Goal: Information Seeking & Learning: Learn about a topic

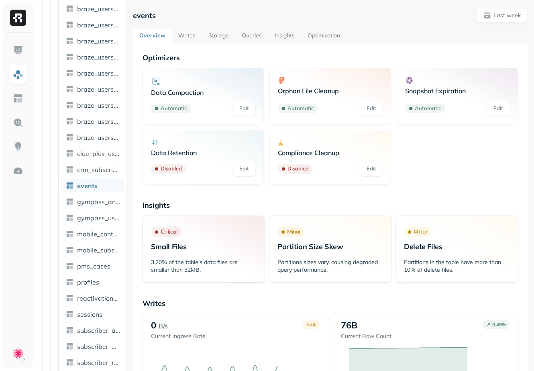
scroll to position [879, 0]
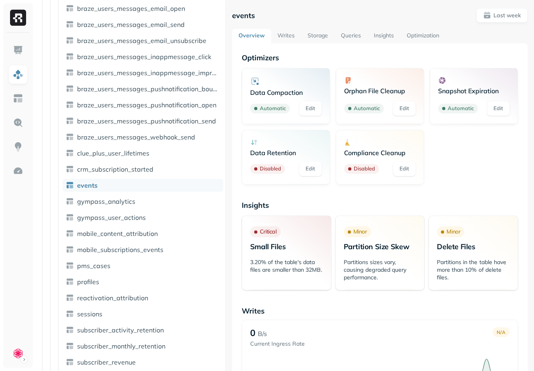
click at [226, 121] on div at bounding box center [225, 185] width 0 height 371
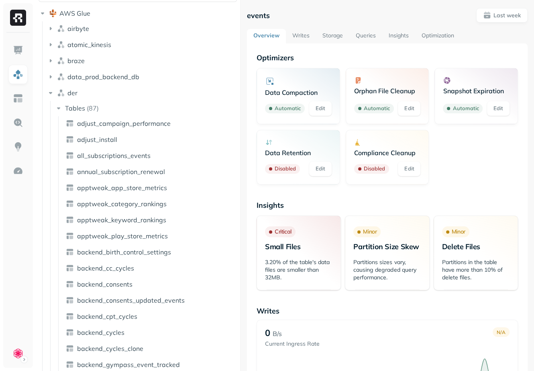
scroll to position [0, 0]
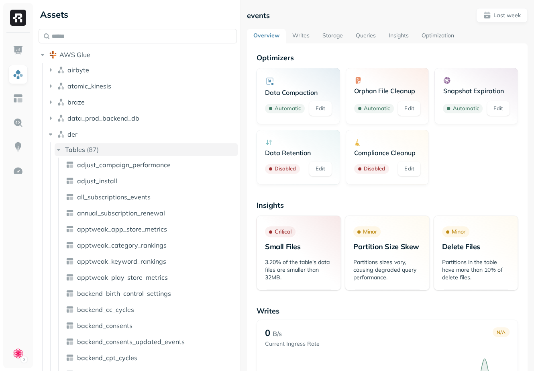
click at [58, 151] on icon "button" at bounding box center [59, 149] width 8 height 8
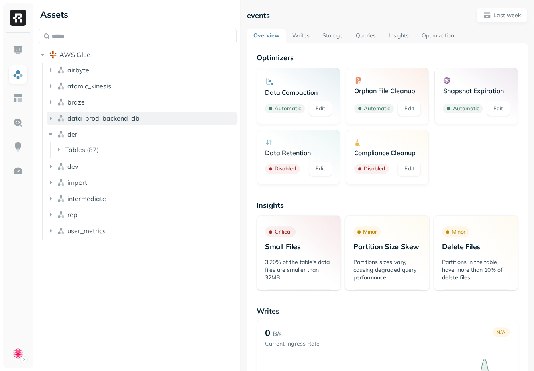
click at [53, 117] on icon "button" at bounding box center [51, 118] width 8 height 8
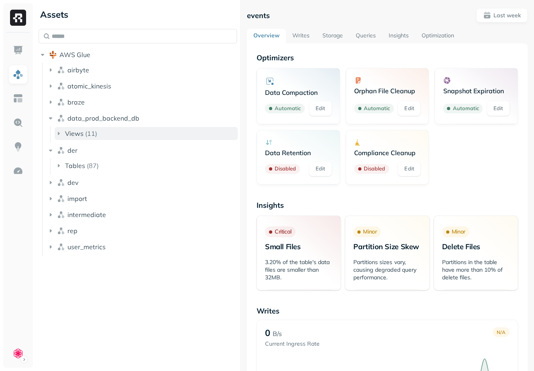
click at [59, 132] on icon "button" at bounding box center [59, 133] width 8 height 8
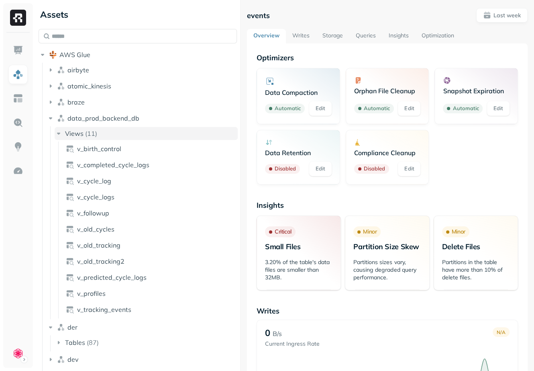
click at [59, 132] on icon "button" at bounding box center [59, 133] width 8 height 8
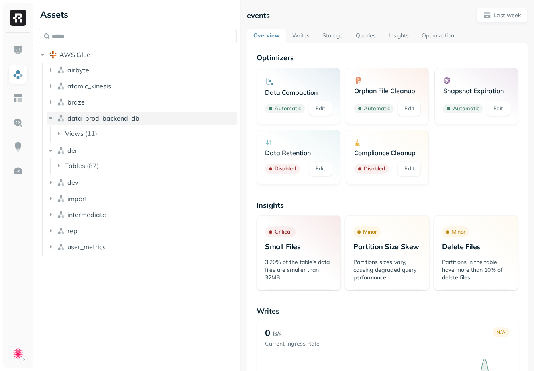
click at [52, 120] on icon "button" at bounding box center [51, 118] width 8 height 8
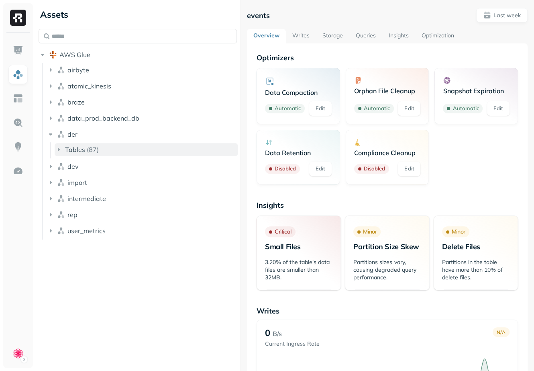
click at [59, 148] on icon "button" at bounding box center [59, 149] width 8 height 8
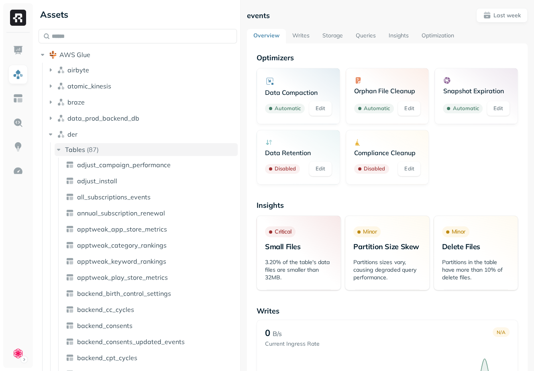
click at [59, 151] on icon "button" at bounding box center [59, 149] width 8 height 8
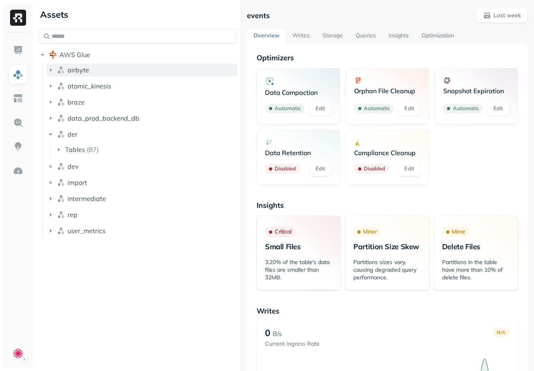
click at [49, 69] on icon "button" at bounding box center [51, 70] width 8 height 8
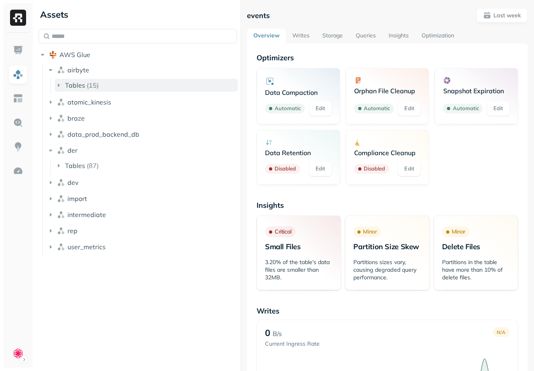
click at [60, 86] on icon "button" at bounding box center [59, 85] width 8 height 8
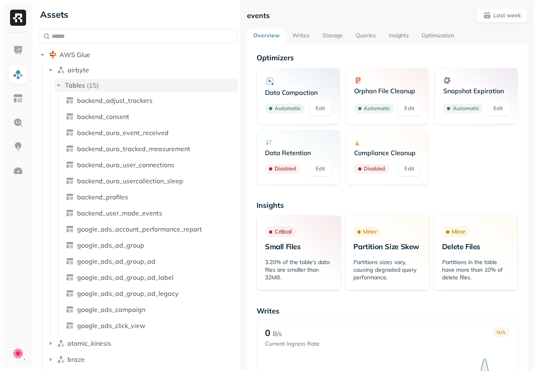
click at [60, 86] on icon "button" at bounding box center [59, 85] width 8 height 8
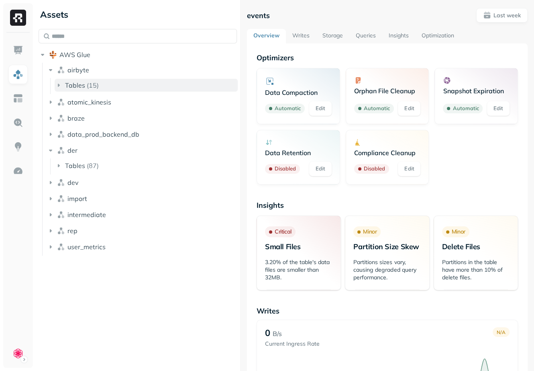
click at [331, 37] on link "Storage" at bounding box center [332, 36] width 33 height 14
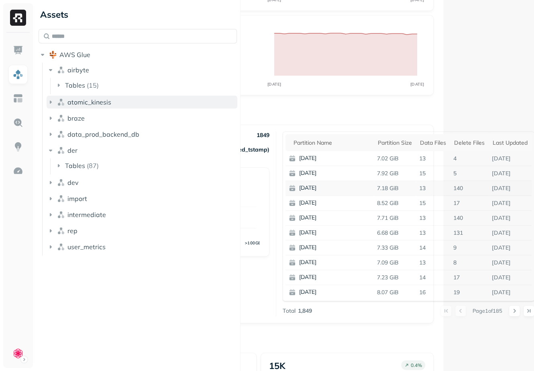
click at [51, 102] on icon "button" at bounding box center [51, 101] width 2 height 3
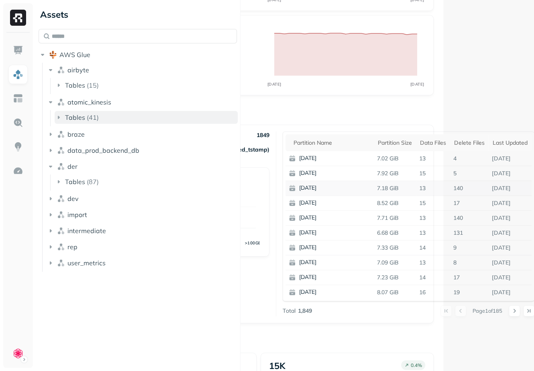
click at [57, 117] on icon "button" at bounding box center [59, 117] width 8 height 8
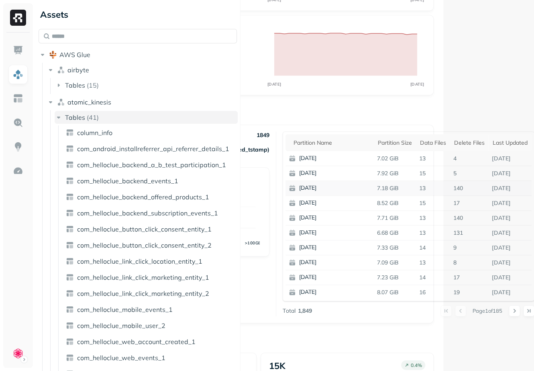
click at [60, 117] on icon "button" at bounding box center [59, 117] width 8 height 8
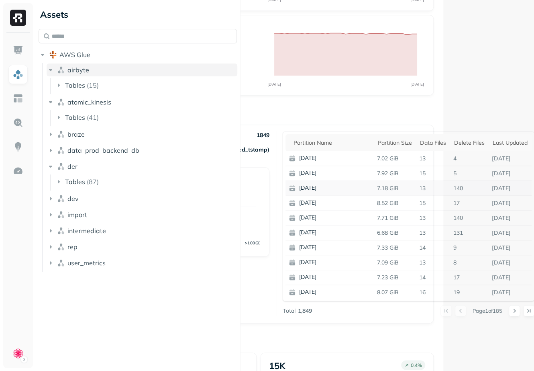
click at [51, 72] on icon "button" at bounding box center [51, 70] width 8 height 8
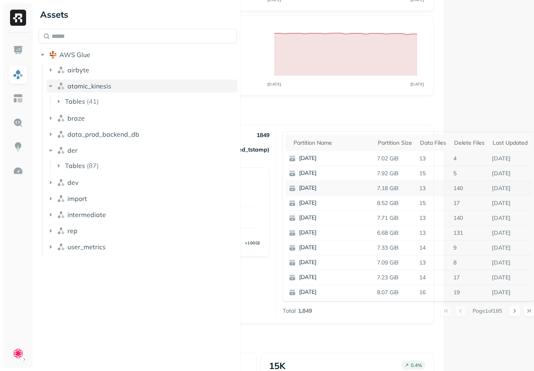
click at [51, 86] on icon "button" at bounding box center [50, 86] width 3 height 2
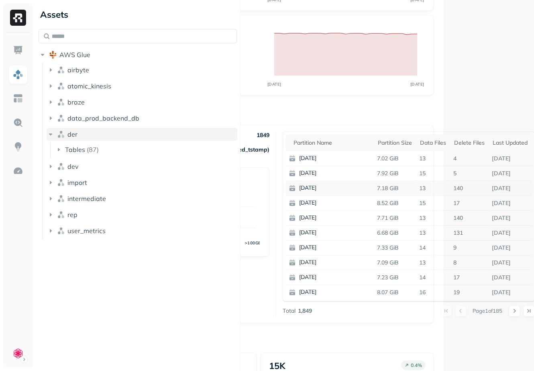
click at [50, 133] on icon "button" at bounding box center [51, 134] width 8 height 8
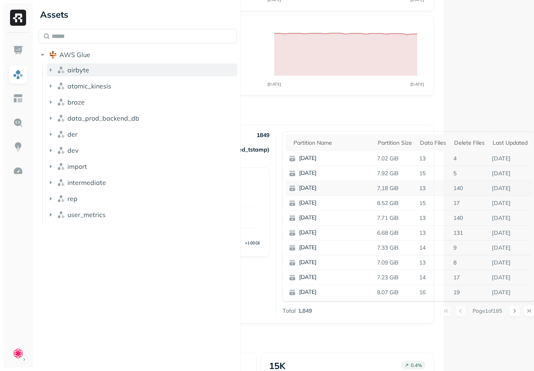
click at [52, 70] on icon "button" at bounding box center [51, 70] width 8 height 8
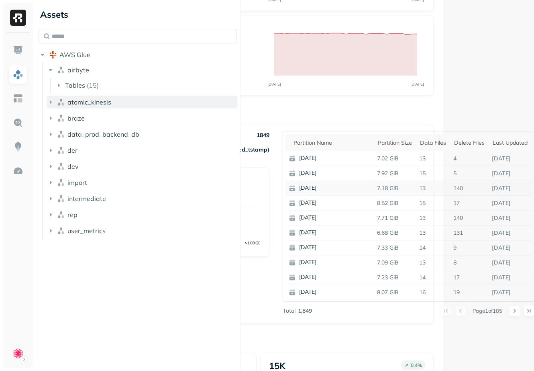
click at [54, 102] on icon "button" at bounding box center [51, 102] width 8 height 8
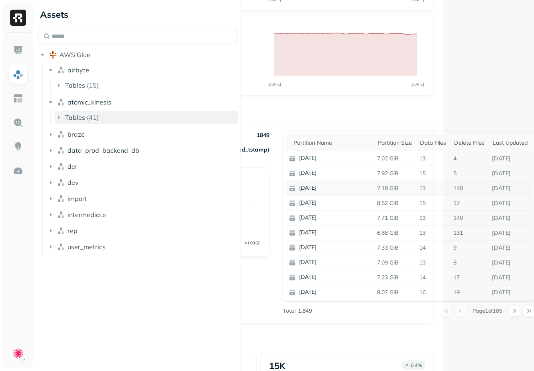
click at [57, 118] on icon "button" at bounding box center [59, 117] width 8 height 8
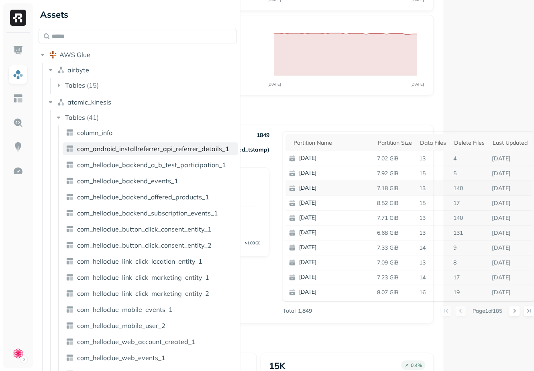
click at [98, 147] on span "com_android_installreferrer_api_referrer_details_1" at bounding box center [153, 149] width 152 height 8
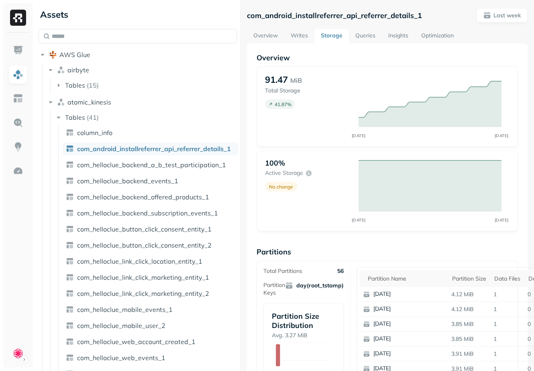
click at [259, 36] on link "Overview" at bounding box center [265, 36] width 37 height 14
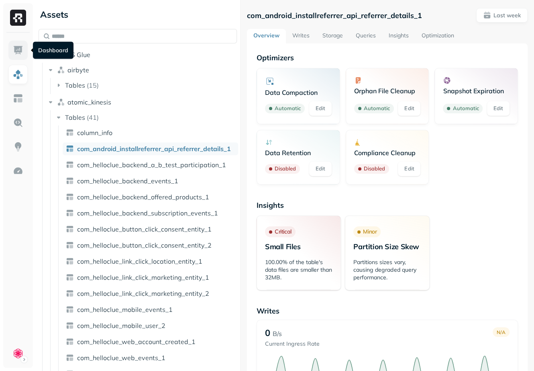
click at [19, 53] on img at bounding box center [18, 50] width 10 height 10
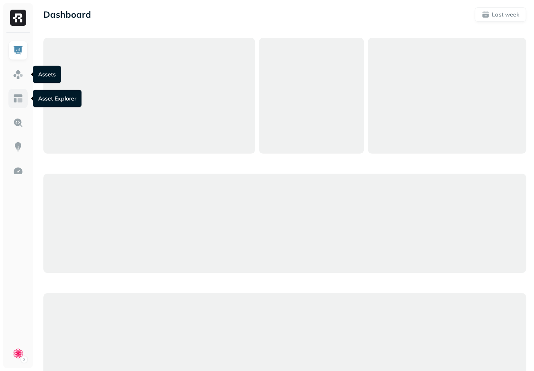
click at [18, 99] on img at bounding box center [18, 98] width 10 height 10
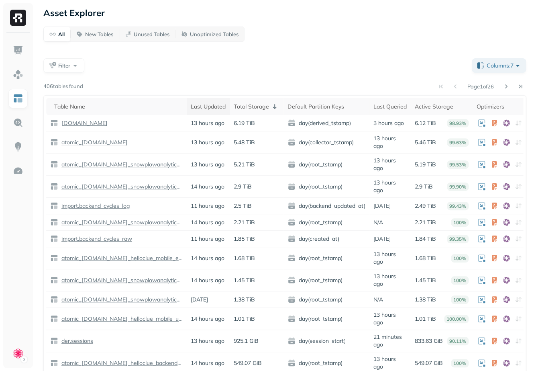
click at [212, 108] on div "Last Updated" at bounding box center [208, 107] width 35 height 8
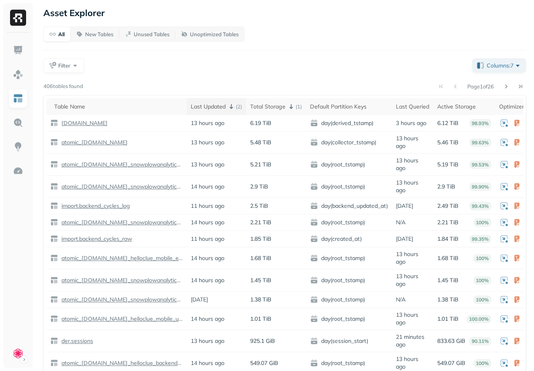
click at [212, 108] on div "Last Updated ( 2 )" at bounding box center [216, 107] width 51 height 10
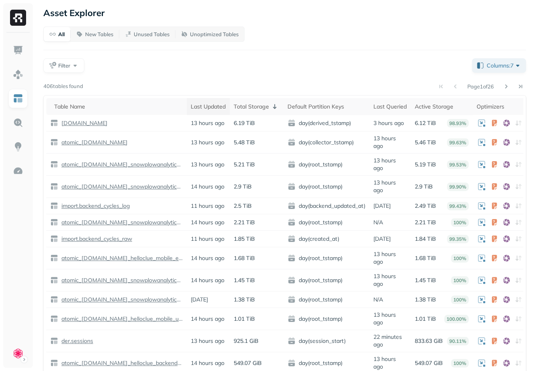
click at [212, 108] on div "Last Updated" at bounding box center [208, 107] width 35 height 8
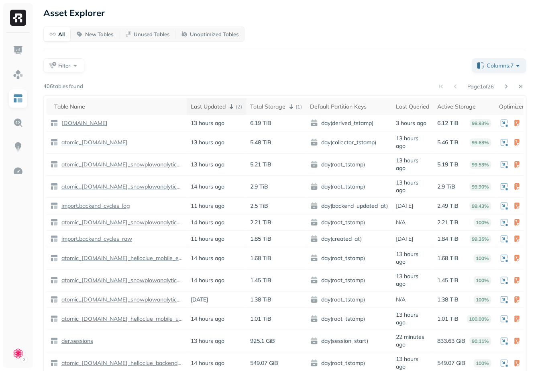
click at [212, 108] on div "Last Updated ( 2 )" at bounding box center [216, 107] width 51 height 10
click at [141, 30] on button "Unused Tables" at bounding box center [147, 34] width 56 height 14
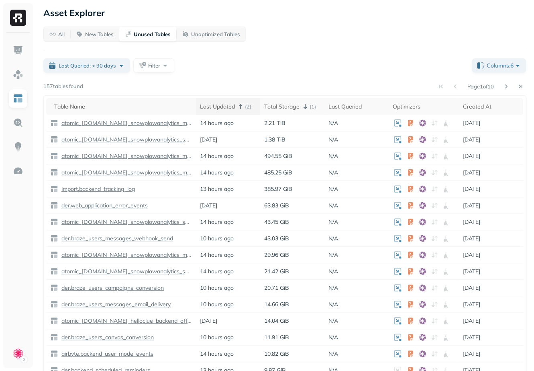
click at [223, 105] on div "Last Updated ( 2 )" at bounding box center [228, 107] width 56 height 10
click at [223, 105] on div "Last Updated" at bounding box center [228, 107] width 56 height 8
click at [84, 41] on button "New Tables" at bounding box center [95, 34] width 48 height 14
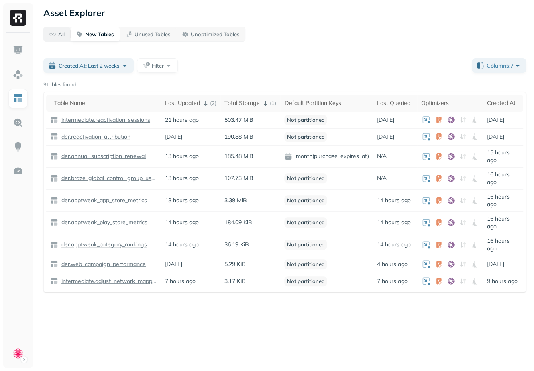
click at [54, 33] on span "All" at bounding box center [56, 35] width 15 height 8
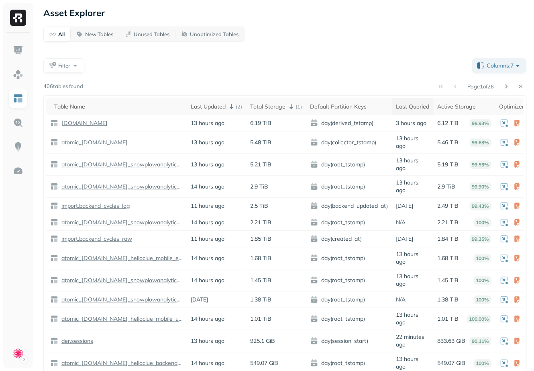
click at [416, 106] on div "Last Queried" at bounding box center [412, 107] width 33 height 8
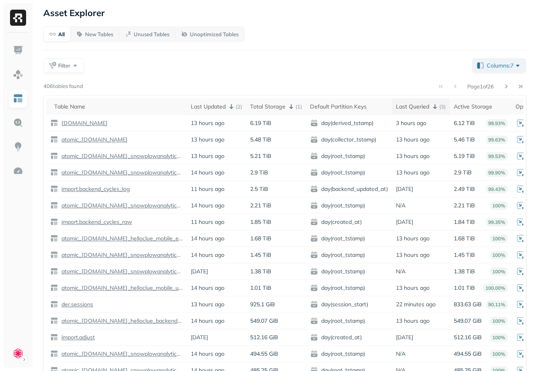
click at [416, 106] on div "Last Queried ( 3 )" at bounding box center [421, 107] width 50 height 10
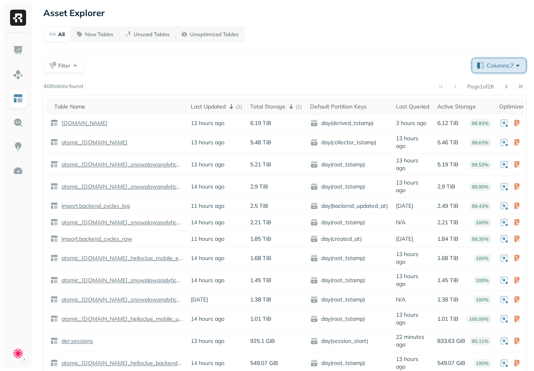
click at [504, 67] on span "Columns: 7" at bounding box center [504, 65] width 35 height 8
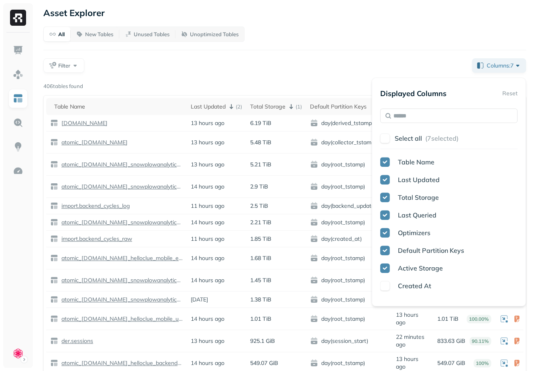
click at [394, 60] on div "Filter" at bounding box center [254, 65] width 422 height 14
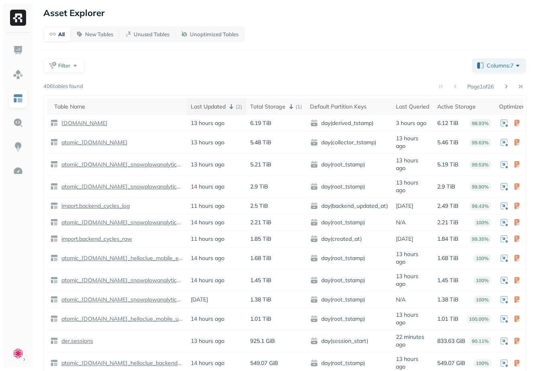
click at [221, 111] on div "Last Updated ( 2 )" at bounding box center [216, 107] width 51 height 10
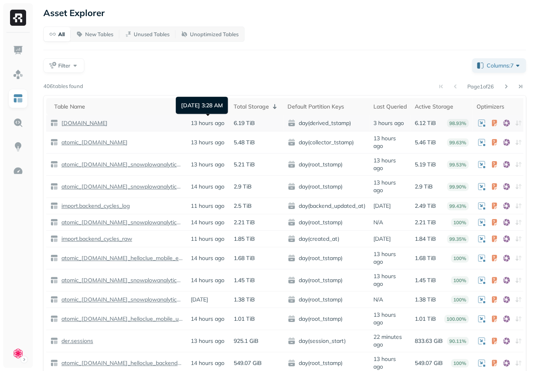
scroll to position [0, 2]
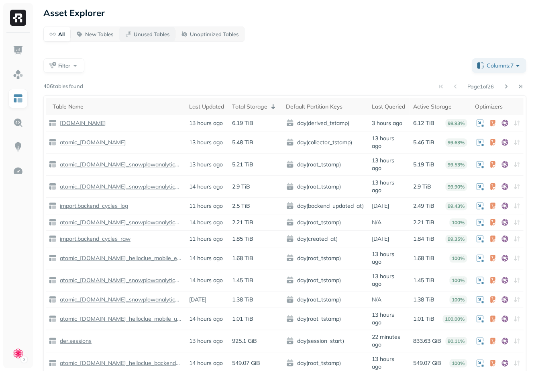
click at [160, 37] on p "Unused Tables" at bounding box center [152, 35] width 36 height 8
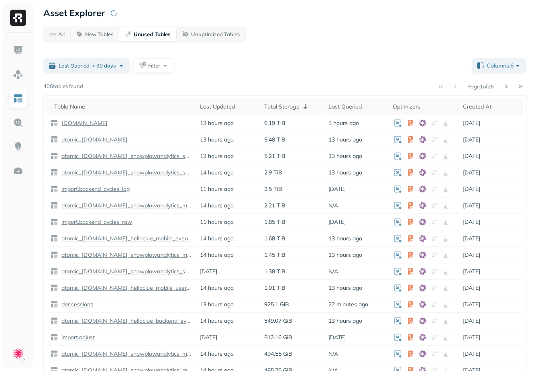
scroll to position [0, 0]
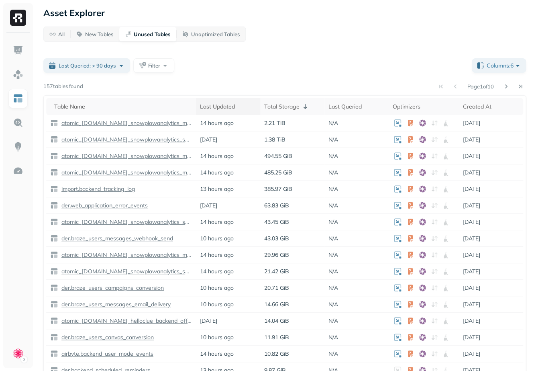
click at [211, 105] on div "Last Updated" at bounding box center [228, 107] width 56 height 8
click at [211, 105] on div "Last Updated ( 2 )" at bounding box center [228, 107] width 56 height 10
click at [155, 70] on button "Filter" at bounding box center [153, 65] width 41 height 14
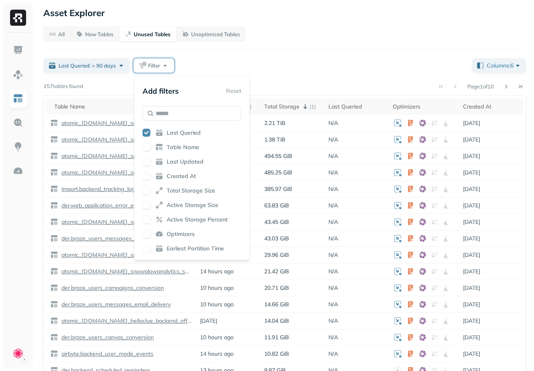
click at [146, 133] on button "button" at bounding box center [147, 133] width 8 height 8
click at [147, 159] on button "button" at bounding box center [147, 161] width 8 height 8
click at [249, 57] on div "All New Tables Unused Tables Unoptimized Tables Last Queried: > 90 days Filter …" at bounding box center [284, 204] width 483 height 354
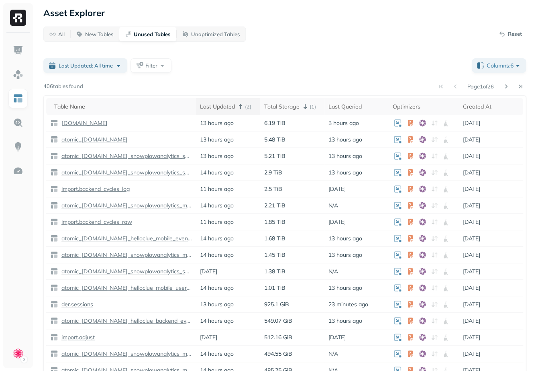
click at [225, 107] on div "Last Updated ( 2 )" at bounding box center [228, 107] width 56 height 10
click at [225, 107] on div "Last Updated" at bounding box center [228, 107] width 56 height 8
click at [109, 67] on span "Last Updated: All time" at bounding box center [86, 66] width 54 height 8
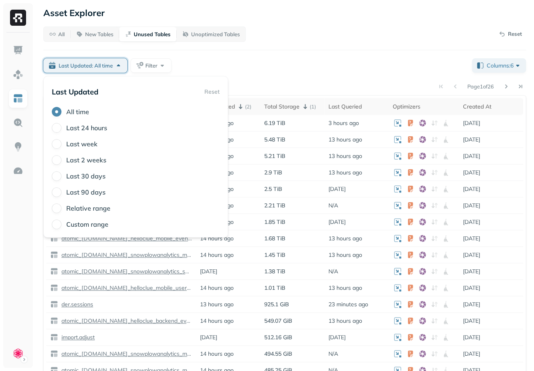
click at [86, 164] on label "Last 2 weeks" at bounding box center [86, 160] width 40 height 8
click at [61, 164] on button "Last 2 weeks" at bounding box center [57, 160] width 10 height 10
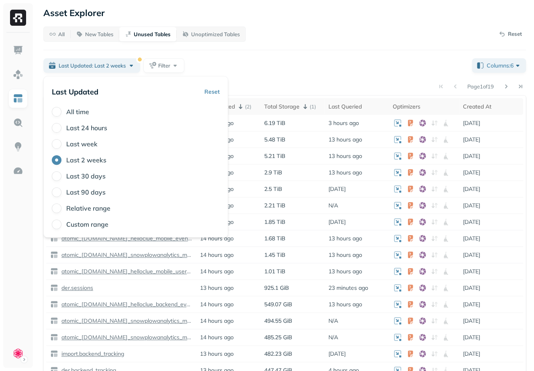
click at [216, 70] on div "Last Updated: Last 2 weeks Filter" at bounding box center [254, 65] width 422 height 14
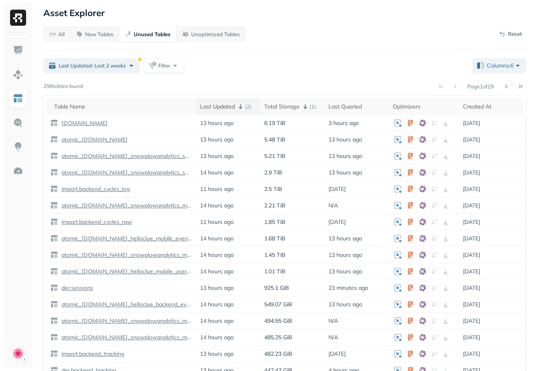
click at [218, 106] on div "Last Updated ( 2 )" at bounding box center [228, 107] width 56 height 10
click at [129, 62] on div "Last Updated: Last 2 weeks" at bounding box center [97, 65] width 77 height 8
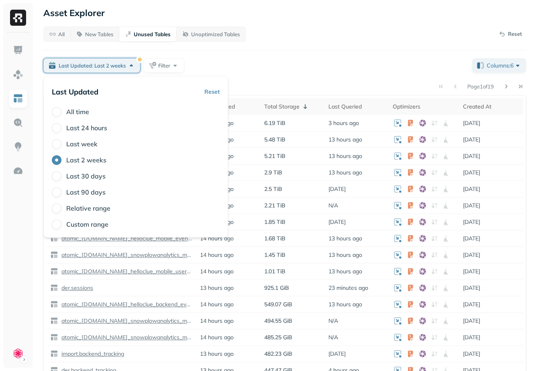
click at [86, 113] on label "All time" at bounding box center [77, 112] width 23 height 8
click at [61, 113] on button "All time" at bounding box center [57, 112] width 10 height 10
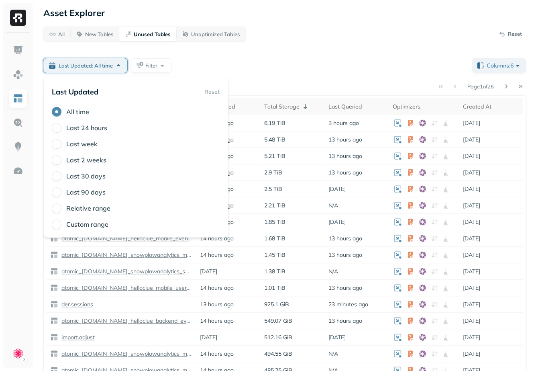
click at [247, 59] on div "Last Updated: All time Filter" at bounding box center [254, 65] width 422 height 14
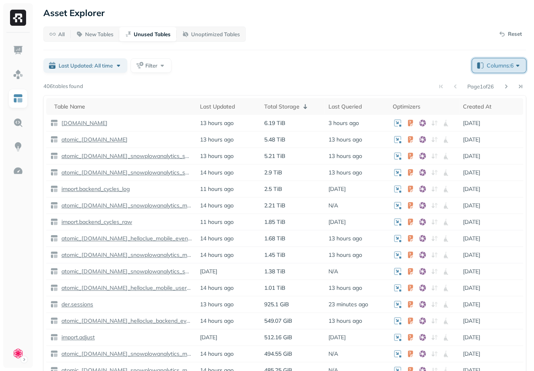
click at [501, 70] on button "Columns: 6" at bounding box center [499, 65] width 54 height 14
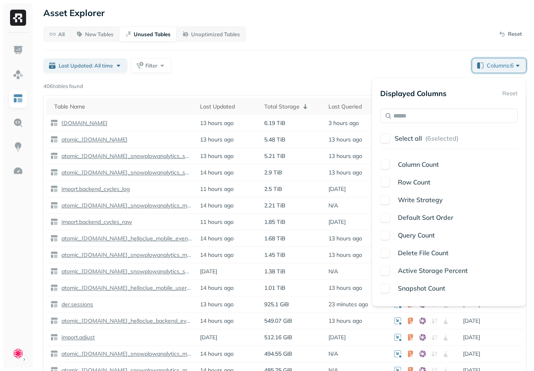
scroll to position [206, 0]
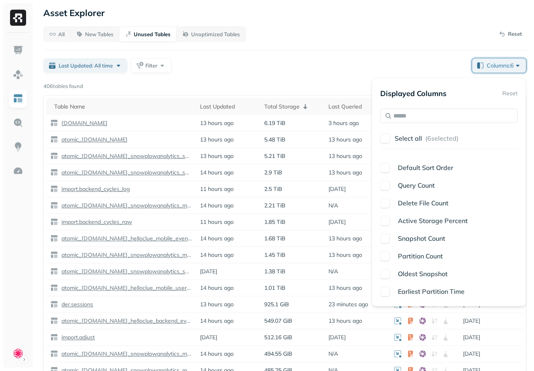
click at [434, 241] on span "Snapshot Count" at bounding box center [421, 238] width 47 height 8
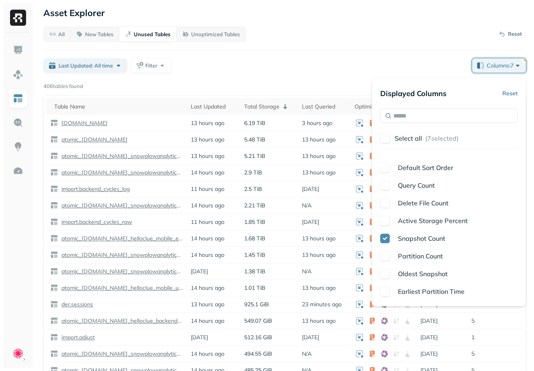
click at [436, 274] on span "Oldest Snapshot" at bounding box center [423, 274] width 50 height 8
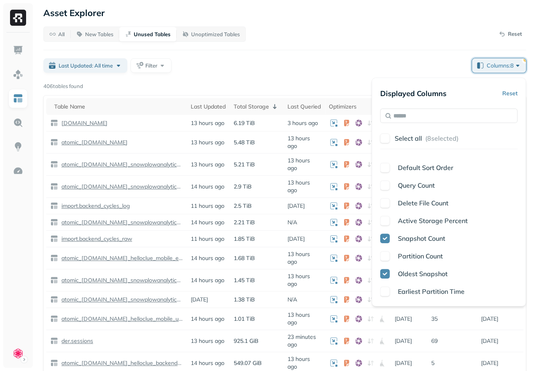
click at [437, 258] on span "Partition Count" at bounding box center [420, 256] width 45 height 8
click at [428, 51] on div "All New Tables Unused Tables Unoptimized Tables Reset Last Updated: All time Fi…" at bounding box center [284, 226] width 483 height 399
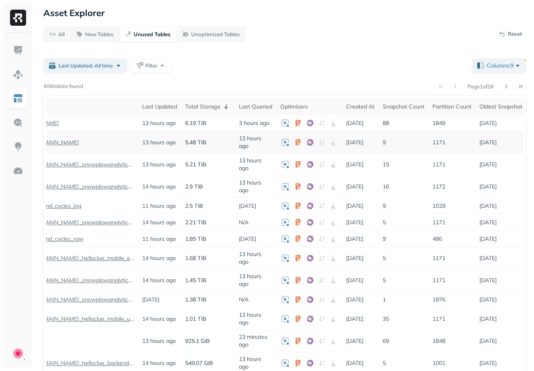
scroll to position [0, 53]
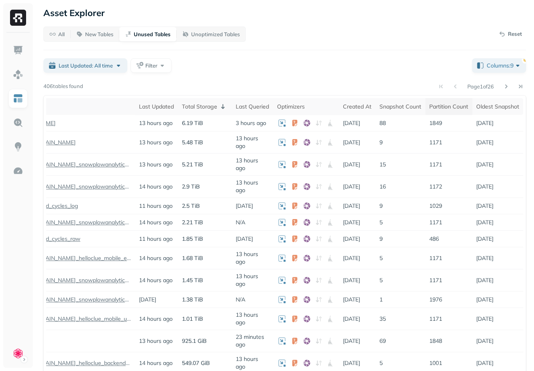
click at [451, 104] on div "Partition Count" at bounding box center [448, 107] width 39 height 8
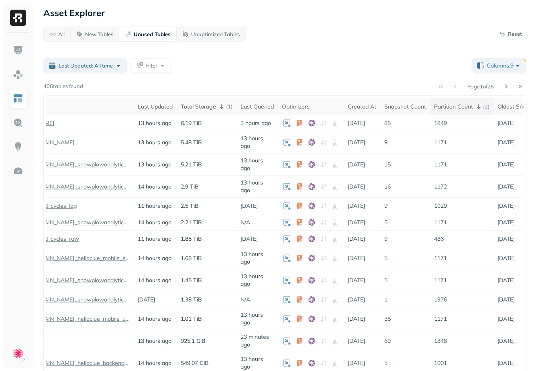
click at [451, 104] on div "Partition Count ( 2 )" at bounding box center [461, 107] width 55 height 10
click at [63, 37] on p "All" at bounding box center [61, 35] width 6 height 8
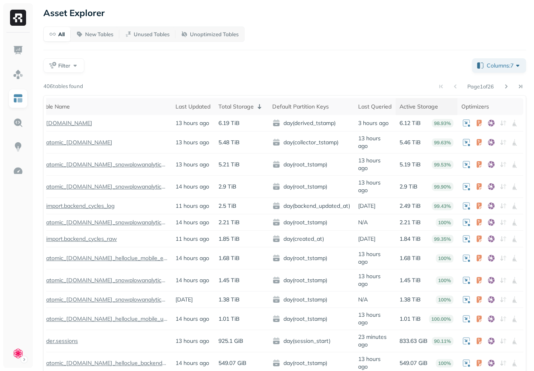
scroll to position [0, 0]
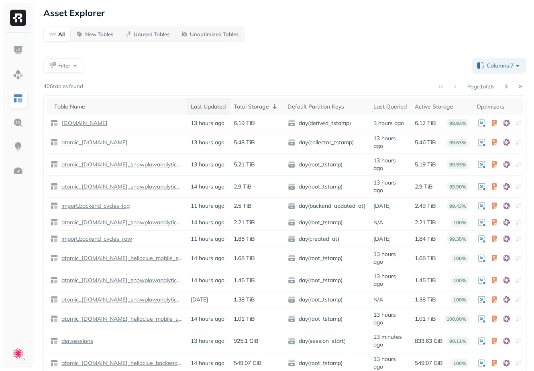
click at [198, 108] on div "Last Updated" at bounding box center [208, 107] width 35 height 8
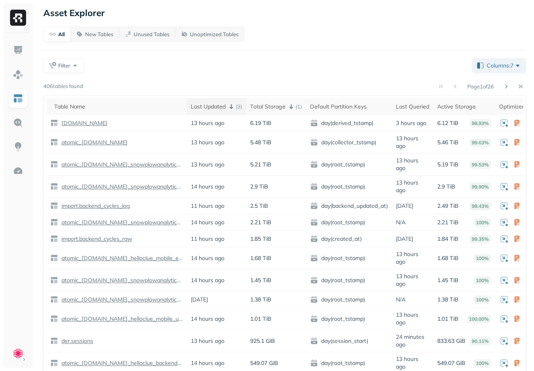
click at [198, 108] on div "Last Updated ( 3 )" at bounding box center [216, 107] width 51 height 10
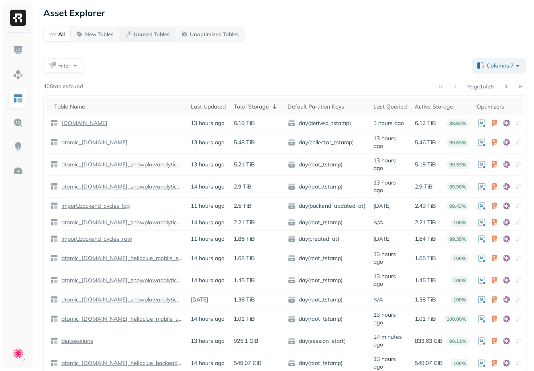
click at [156, 30] on button "Unused Tables" at bounding box center [147, 34] width 56 height 14
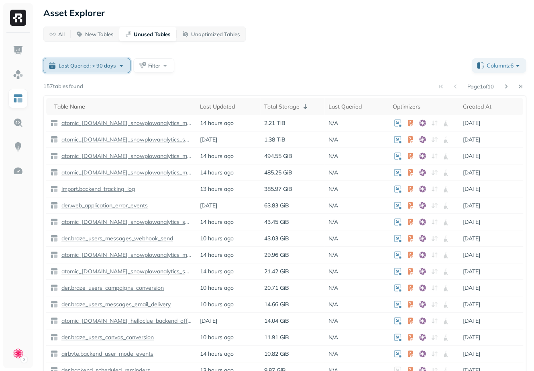
click at [111, 65] on span "Last Queried: > 90 days" at bounding box center [87, 66] width 57 height 8
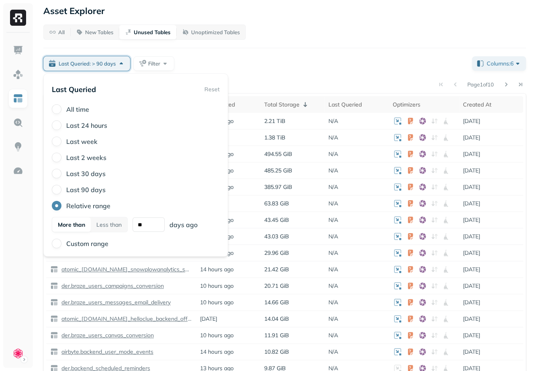
scroll to position [2, 0]
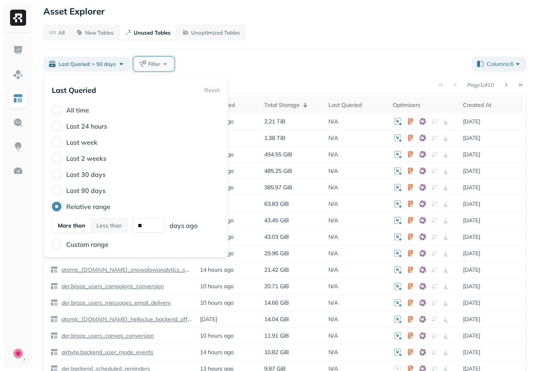
click at [156, 65] on span "Filter" at bounding box center [154, 64] width 12 height 8
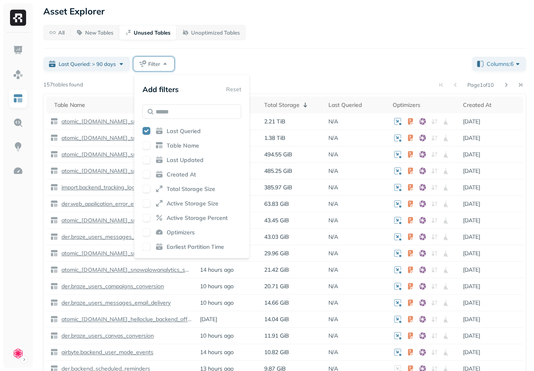
click at [148, 130] on button "button" at bounding box center [147, 131] width 8 height 8
click at [151, 159] on div "Last Updated" at bounding box center [192, 160] width 99 height 8
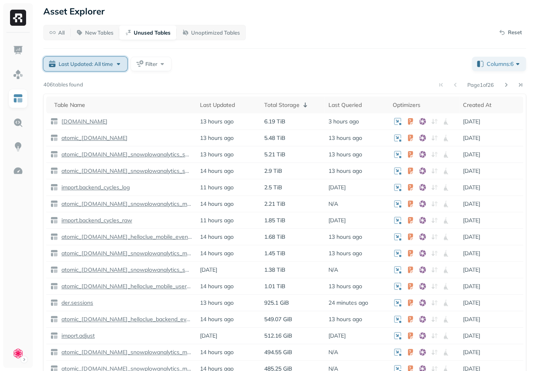
click at [120, 63] on div "Last Updated: All time" at bounding box center [91, 64] width 64 height 8
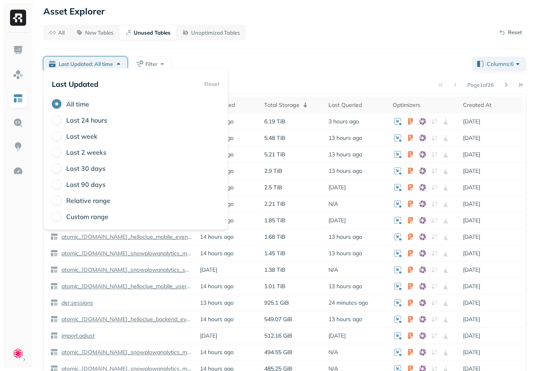
scroll to position [17, 0]
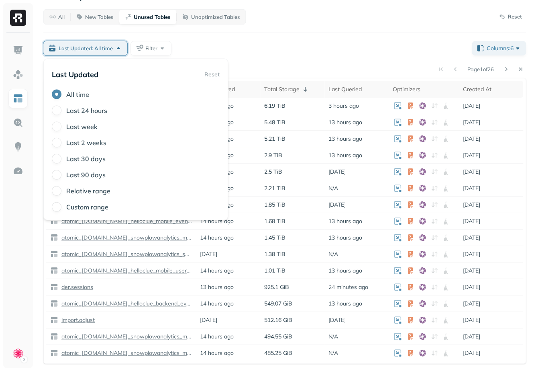
click at [81, 96] on label "All time" at bounding box center [77, 94] width 23 height 8
click at [61, 96] on button "All time" at bounding box center [57, 95] width 10 height 10
click at [262, 53] on div "Last Updated: All time Filter" at bounding box center [254, 48] width 422 height 14
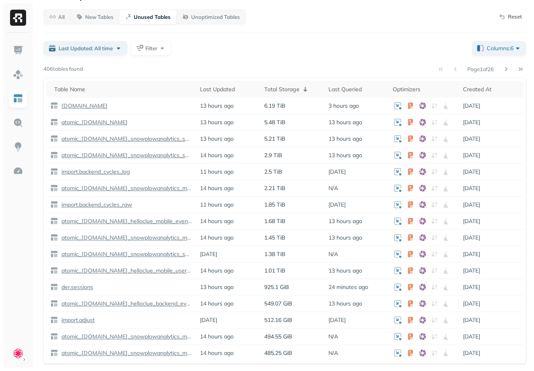
scroll to position [12, 0]
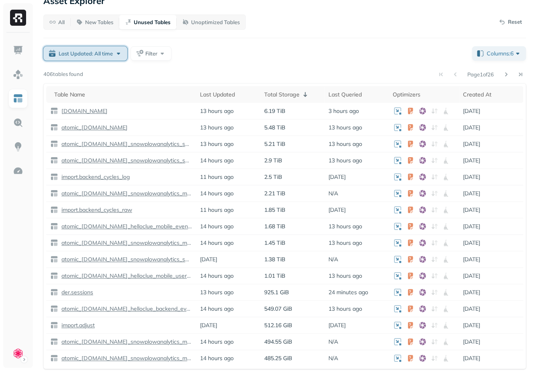
click at [116, 53] on div "Last Updated: All time" at bounding box center [91, 53] width 64 height 8
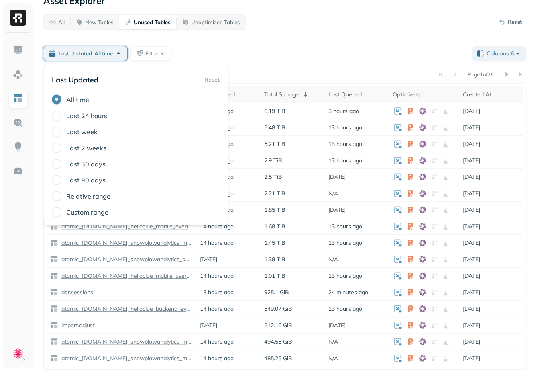
click at [103, 180] on label "Last 90 days" at bounding box center [85, 180] width 39 height 8
click at [61, 180] on button "Last 90 days" at bounding box center [57, 180] width 10 height 10
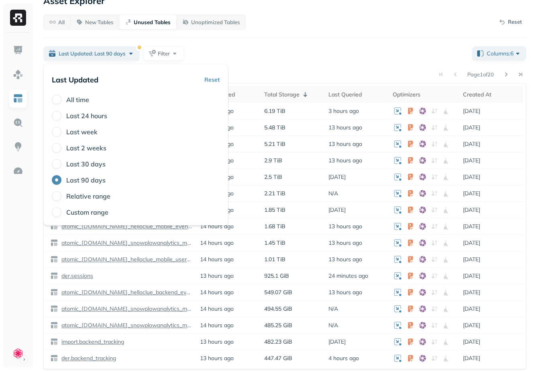
click at [294, 42] on div "All New Tables Unused Tables Unoptimized Tables Reset Last Updated: Last 90 day…" at bounding box center [284, 191] width 483 height 354
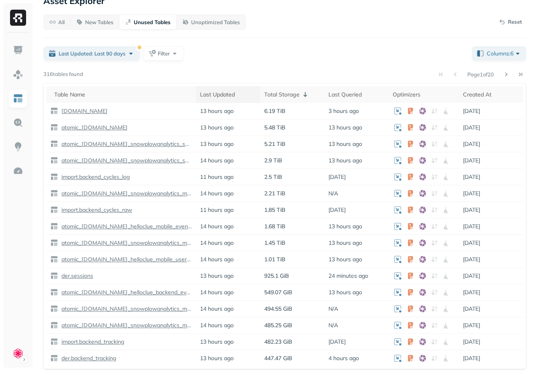
click at [219, 97] on div "Last Updated" at bounding box center [228, 95] width 56 height 8
click at [219, 97] on div "Last Updated ( 3 )" at bounding box center [228, 95] width 56 height 10
click at [23, 123] on link at bounding box center [17, 122] width 19 height 19
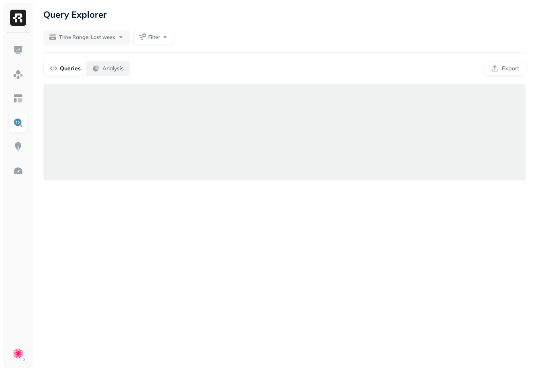
click at [102, 67] on p "Analysis" at bounding box center [112, 69] width 21 height 8
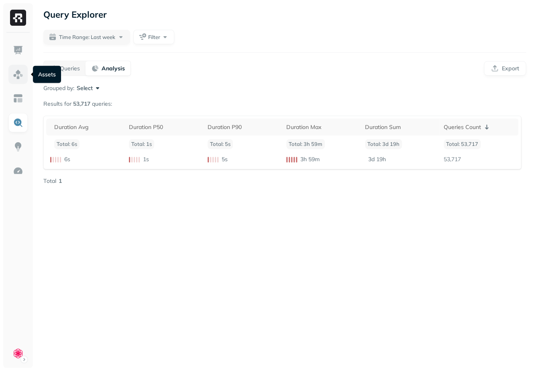
click at [18, 70] on img at bounding box center [18, 74] width 10 height 10
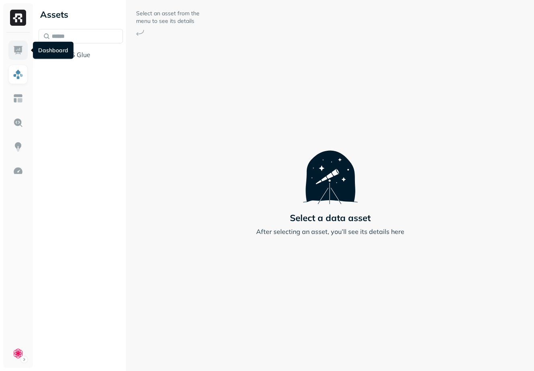
click at [18, 49] on img at bounding box center [18, 50] width 10 height 10
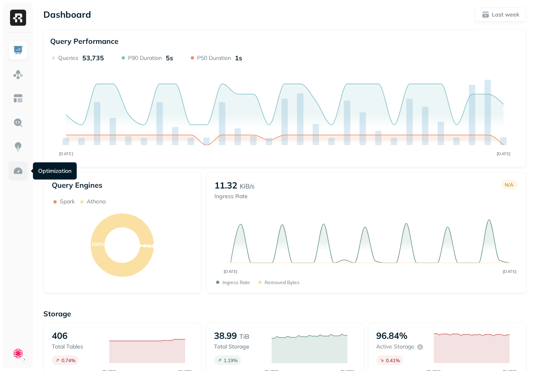
click at [21, 174] on img at bounding box center [18, 170] width 10 height 10
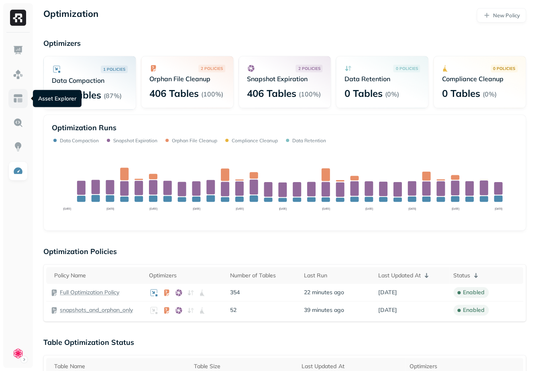
click at [20, 94] on img at bounding box center [18, 98] width 10 height 10
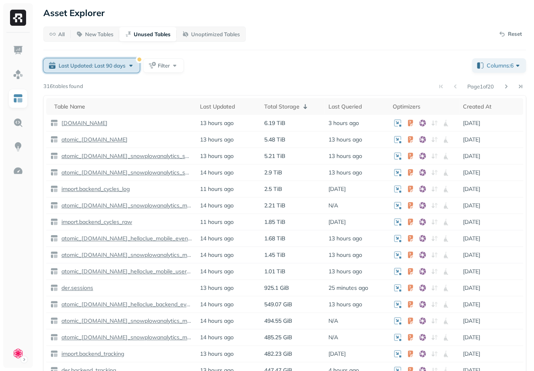
click at [125, 66] on span "Last Updated: Last 90 days" at bounding box center [92, 66] width 67 height 8
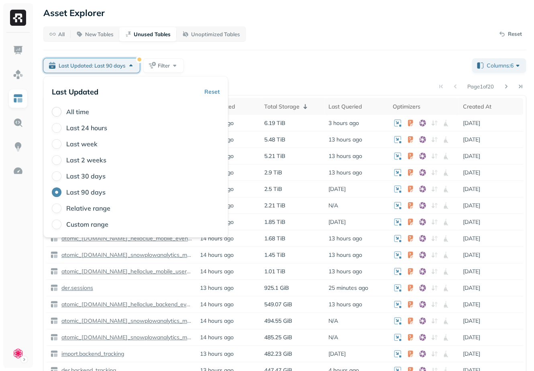
click at [57, 108] on button "All time" at bounding box center [57, 112] width 10 height 10
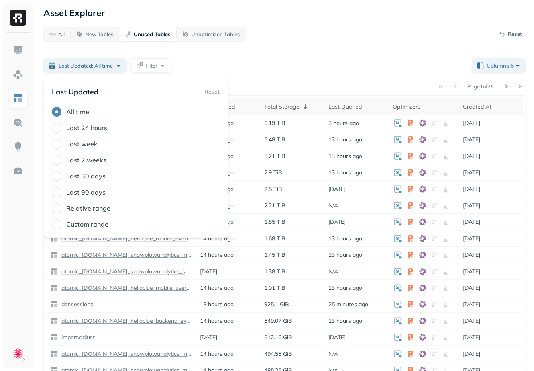
click at [246, 62] on div "Last Updated: All time Filter" at bounding box center [254, 65] width 422 height 14
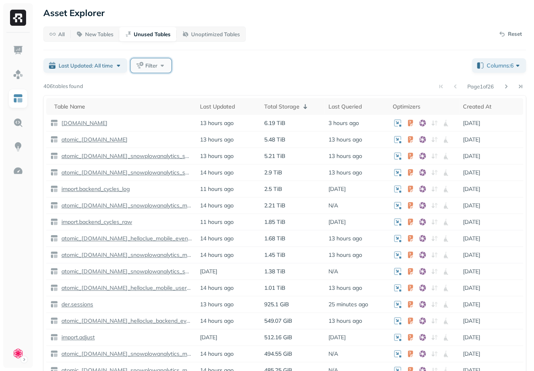
click at [161, 65] on button "Filter" at bounding box center [151, 65] width 41 height 14
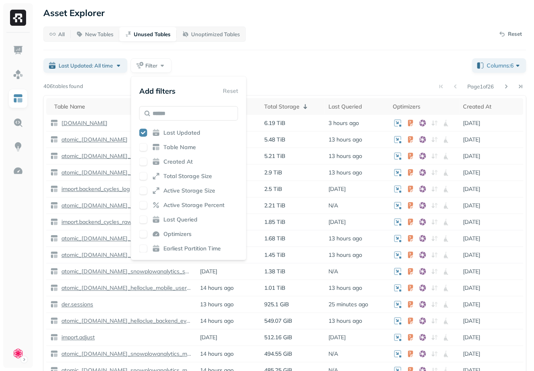
click at [235, 54] on div "All New Tables Unused Tables Unoptimized Tables Reset Last Updated: All time Fi…" at bounding box center [284, 204] width 483 height 354
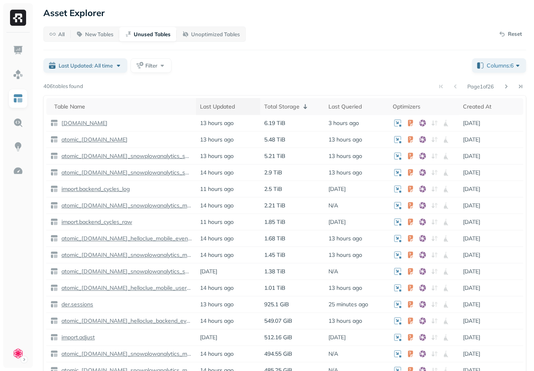
click at [223, 106] on div "Last Updated" at bounding box center [228, 107] width 56 height 8
click at [223, 106] on div "Last Updated ( 2 )" at bounding box center [228, 107] width 56 height 10
click at [223, 106] on div "Last Updated" at bounding box center [228, 107] width 56 height 8
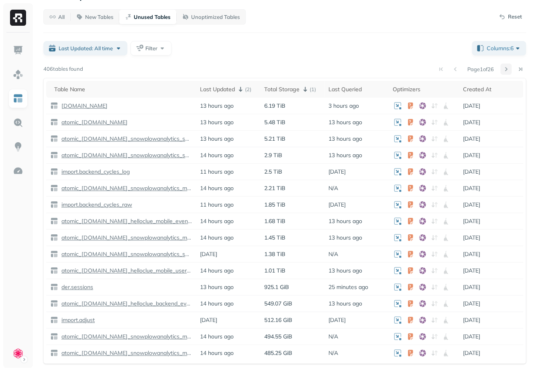
click at [506, 68] on button at bounding box center [506, 68] width 11 height 11
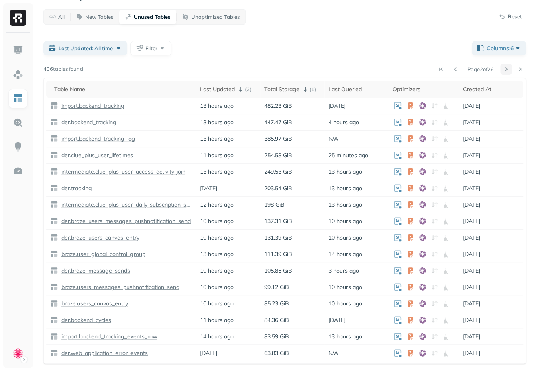
click at [506, 68] on button at bounding box center [506, 68] width 11 height 11
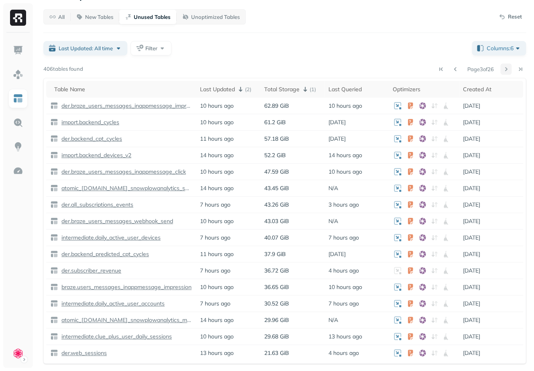
click at [506, 68] on button at bounding box center [506, 68] width 11 height 11
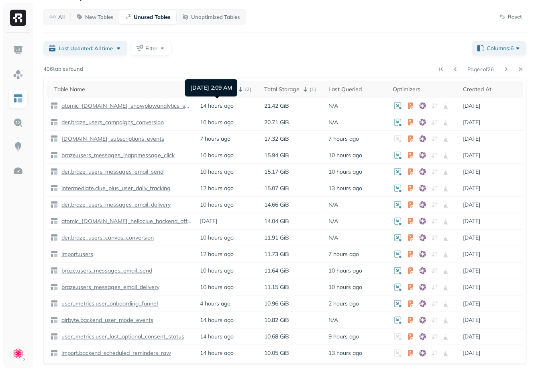
click at [218, 97] on polygon at bounding box center [217, 97] width 4 height 2
click at [243, 64] on div "Page 4 of 26" at bounding box center [304, 68] width 443 height 11
click at [436, 69] on button at bounding box center [440, 68] width 11 height 11
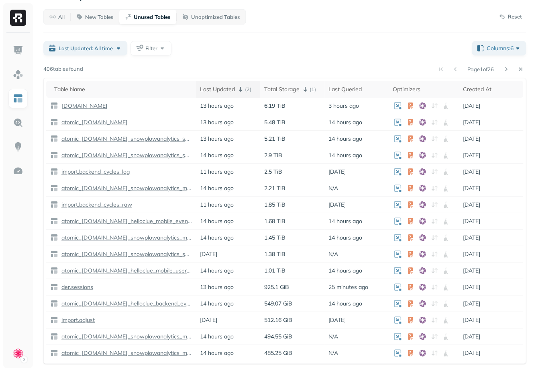
click at [231, 90] on div "Last Updated ( 2 )" at bounding box center [228, 89] width 56 height 10
click at [231, 90] on div "Last Updated" at bounding box center [228, 90] width 56 height 8
click at [231, 90] on div "Last Updated ( 2 )" at bounding box center [228, 89] width 56 height 10
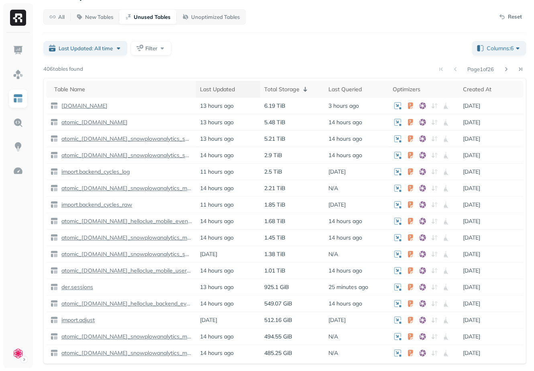
click at [210, 91] on div "Last Updated" at bounding box center [228, 90] width 56 height 8
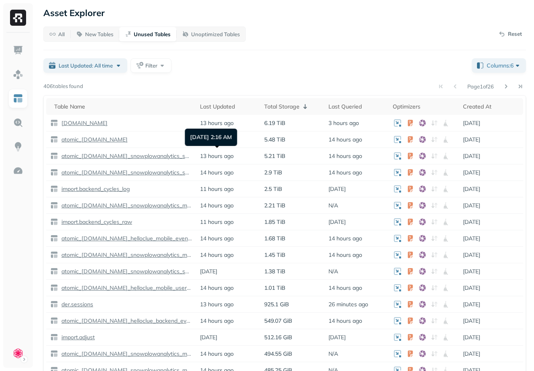
scroll to position [17, 0]
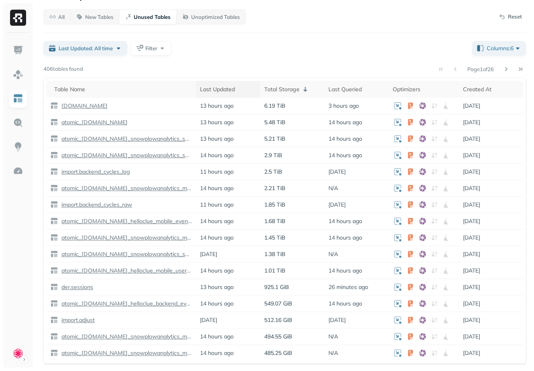
click at [230, 86] on div "Last Updated" at bounding box center [228, 90] width 56 height 8
click at [315, 89] on p "( 1 )" at bounding box center [313, 90] width 6 height 8
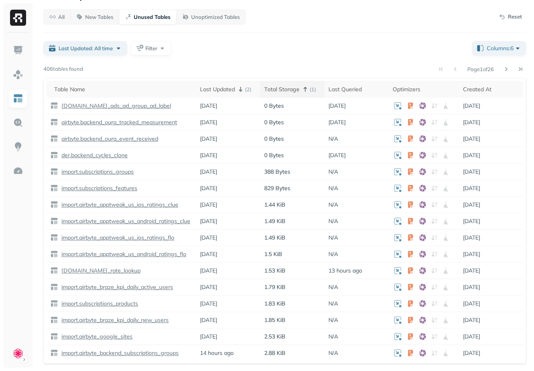
click at [315, 91] on p "( 1 )" at bounding box center [313, 90] width 6 height 8
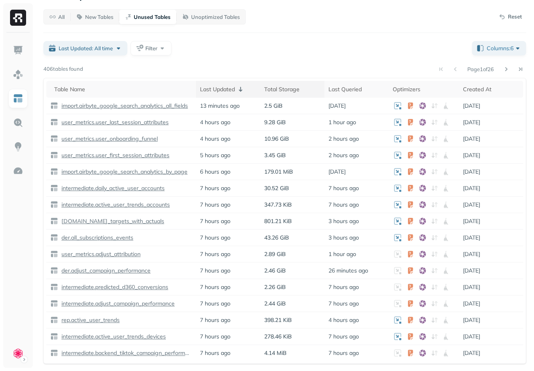
click at [228, 87] on div "Last Updated" at bounding box center [228, 89] width 56 height 10
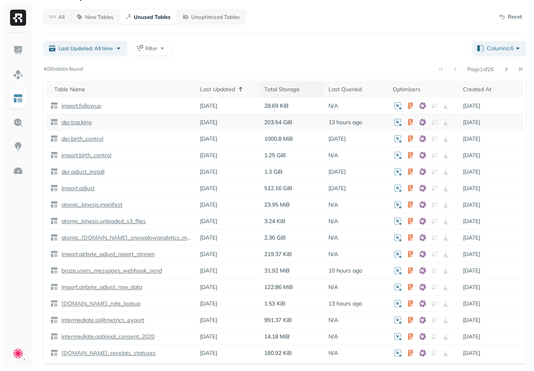
click at [90, 123] on p "der.tracking" at bounding box center [76, 122] width 32 height 8
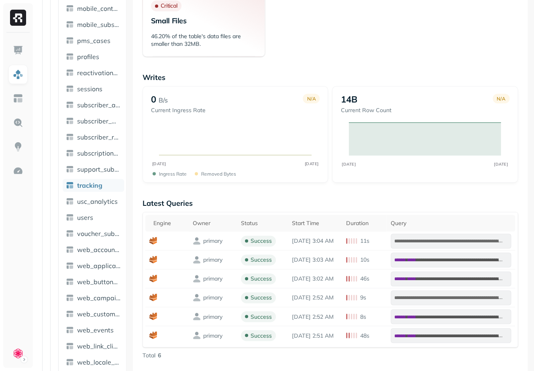
scroll to position [259, 0]
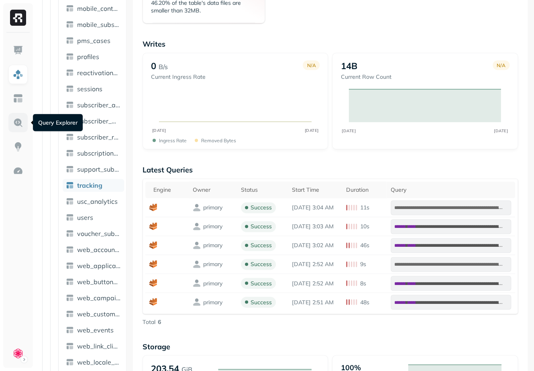
click at [22, 122] on img at bounding box center [18, 122] width 10 height 10
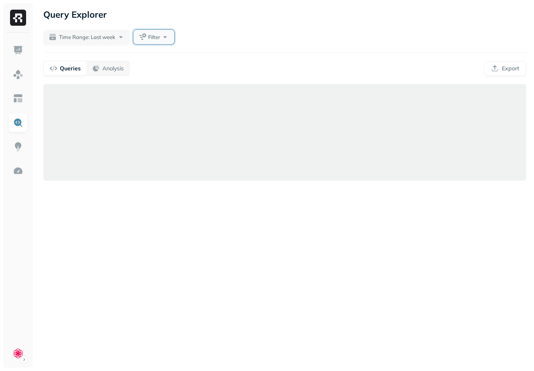
click at [157, 35] on span "Filter" at bounding box center [154, 37] width 12 height 8
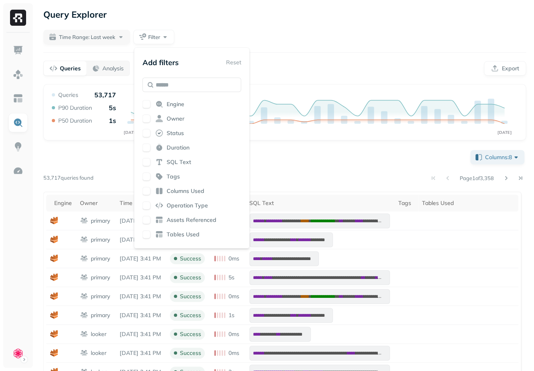
click at [264, 33] on div "Time Range: Last week Filter" at bounding box center [284, 37] width 483 height 14
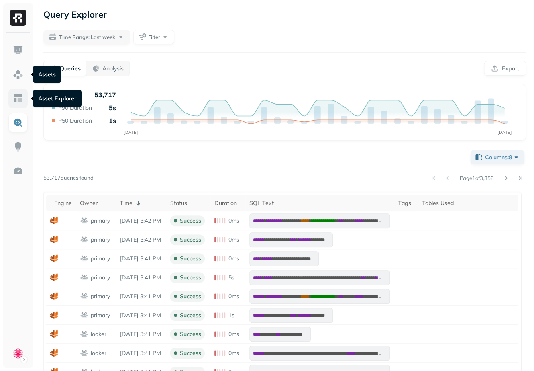
click at [19, 97] on img at bounding box center [18, 98] width 10 height 10
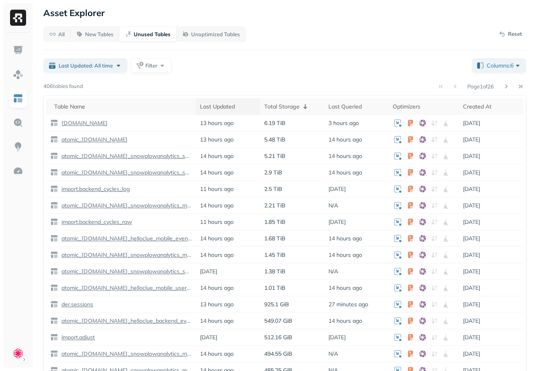
click at [215, 107] on div "Last Updated" at bounding box center [228, 107] width 56 height 8
click at [215, 108] on div "Last Updated ( 2 )" at bounding box center [228, 107] width 56 height 10
click at [313, 107] on p "( 1 )" at bounding box center [313, 107] width 6 height 8
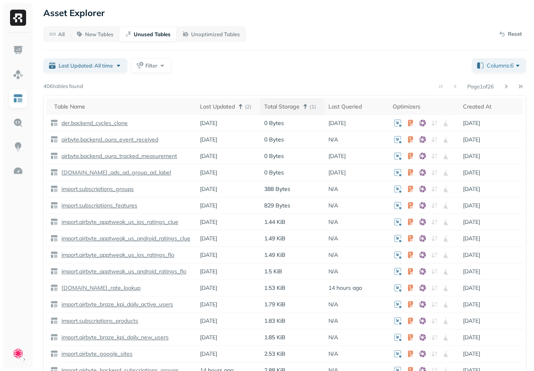
click at [313, 107] on p "( 1 )" at bounding box center [313, 107] width 6 height 8
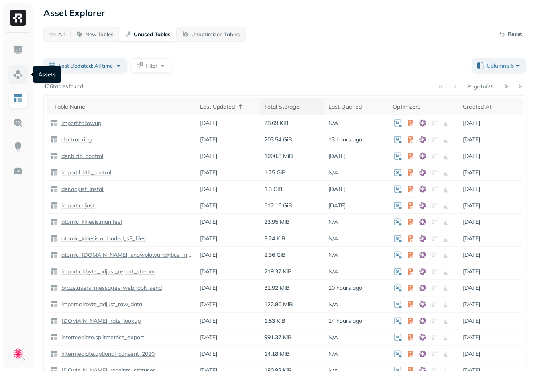
click at [17, 69] on img at bounding box center [18, 74] width 10 height 10
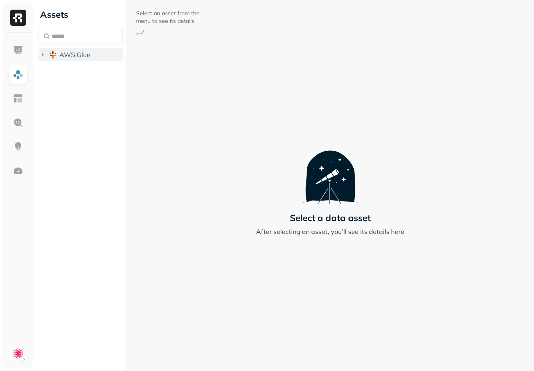
click at [43, 54] on icon "button" at bounding box center [43, 55] width 8 height 8
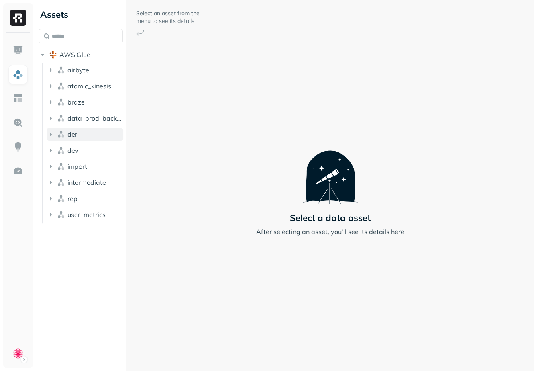
click at [51, 135] on icon "button" at bounding box center [51, 134] width 8 height 8
click at [60, 148] on icon "button" at bounding box center [59, 149] width 8 height 8
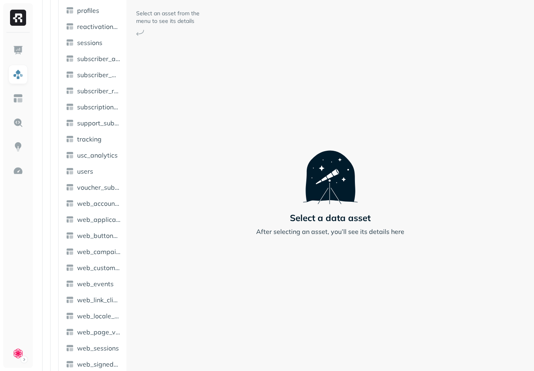
scroll to position [1151, 0]
click at [87, 138] on span "tracking" at bounding box center [89, 138] width 25 height 8
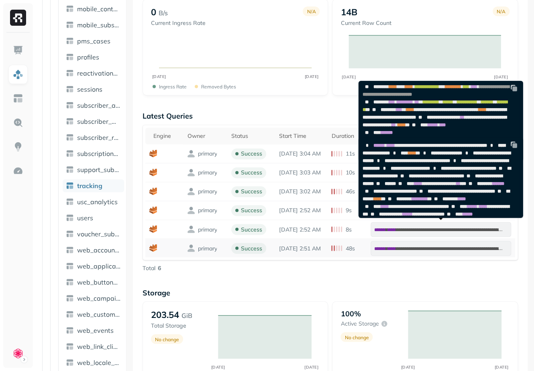
scroll to position [134, 0]
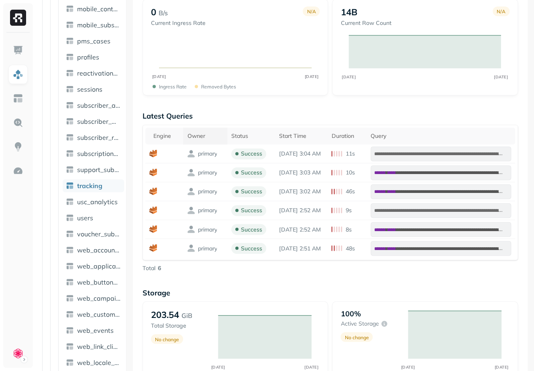
click at [194, 137] on div "Owner" at bounding box center [205, 136] width 36 height 8
click at [194, 137] on div "Owner" at bounding box center [205, 136] width 36 height 10
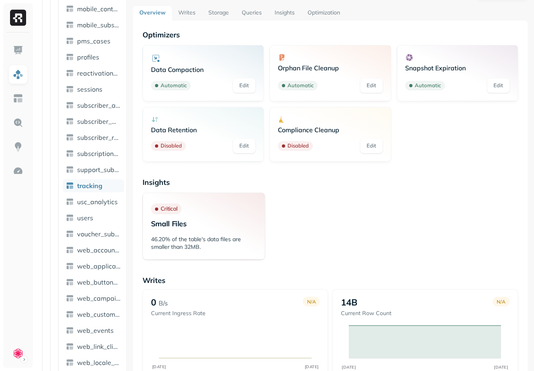
scroll to position [0, 0]
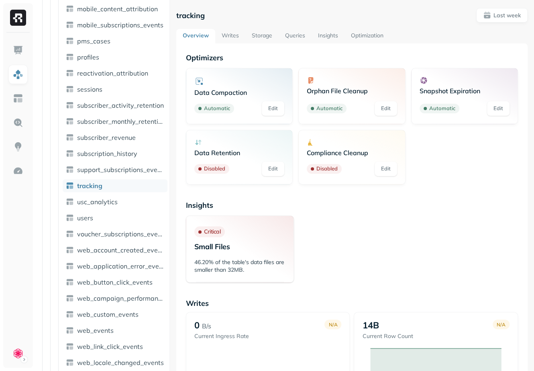
click at [170, 79] on div at bounding box center [170, 185] width 0 height 371
